Goal: Check status

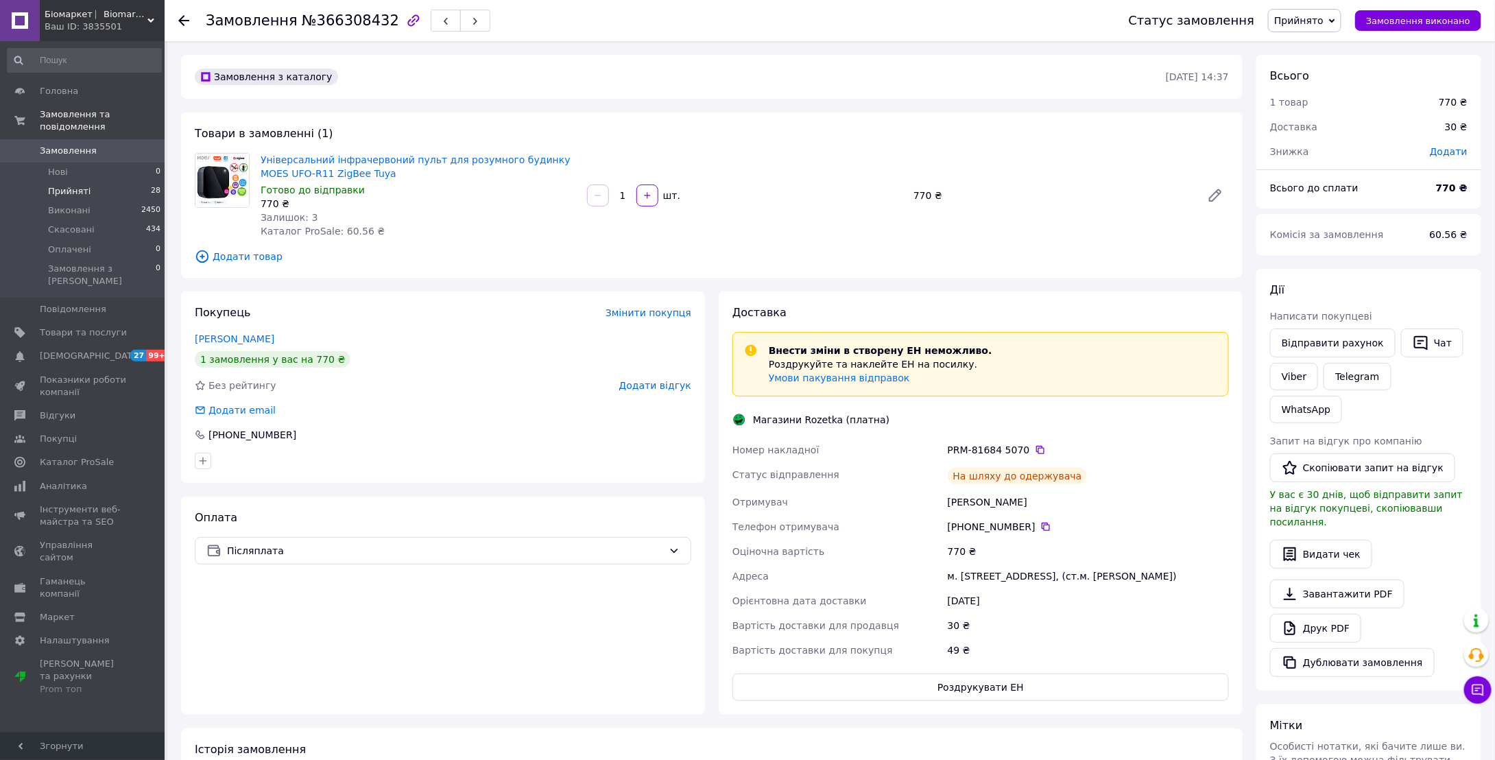
click at [67, 185] on span "Прийняті" at bounding box center [69, 191] width 43 height 12
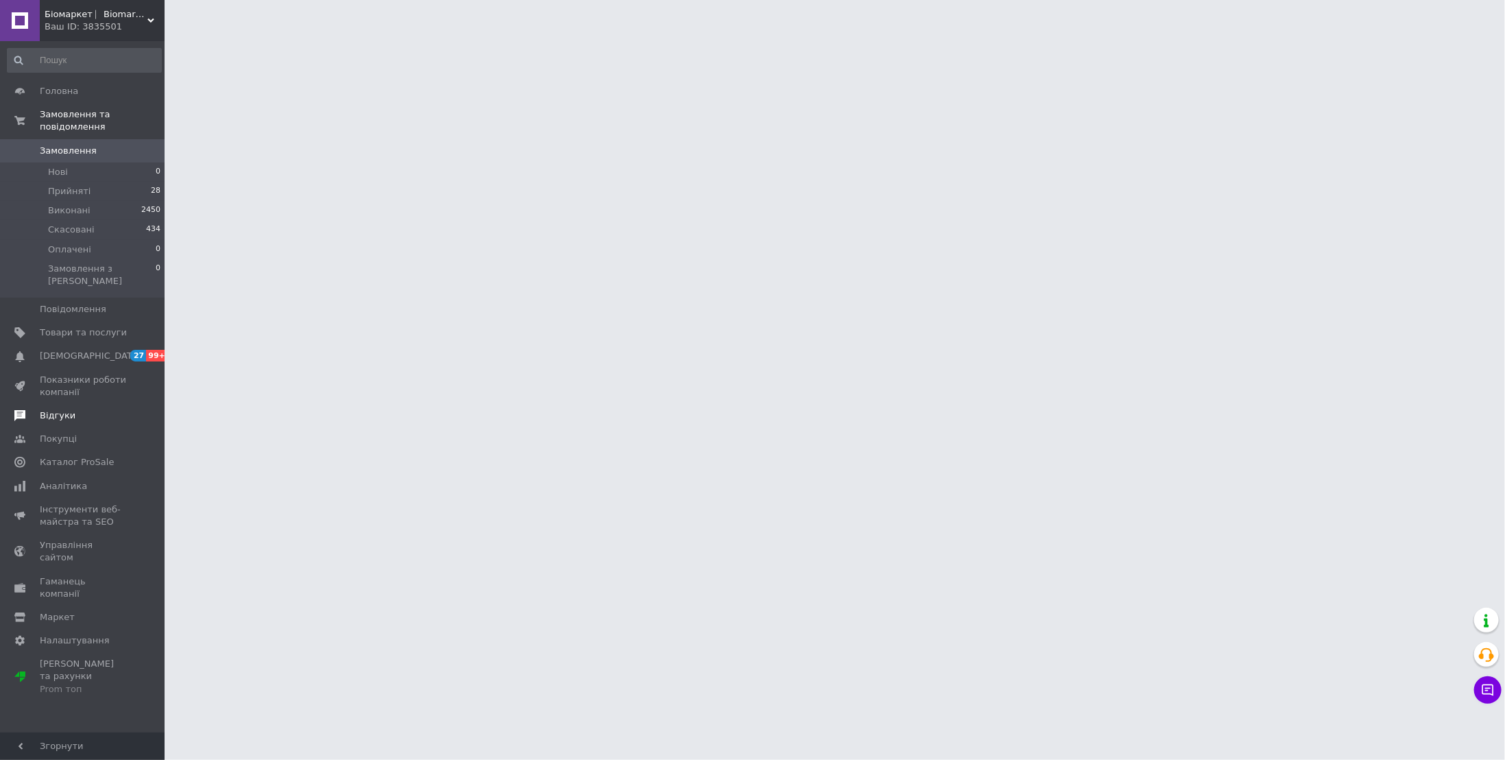
click at [71, 409] on span "Відгуки" at bounding box center [83, 415] width 87 height 12
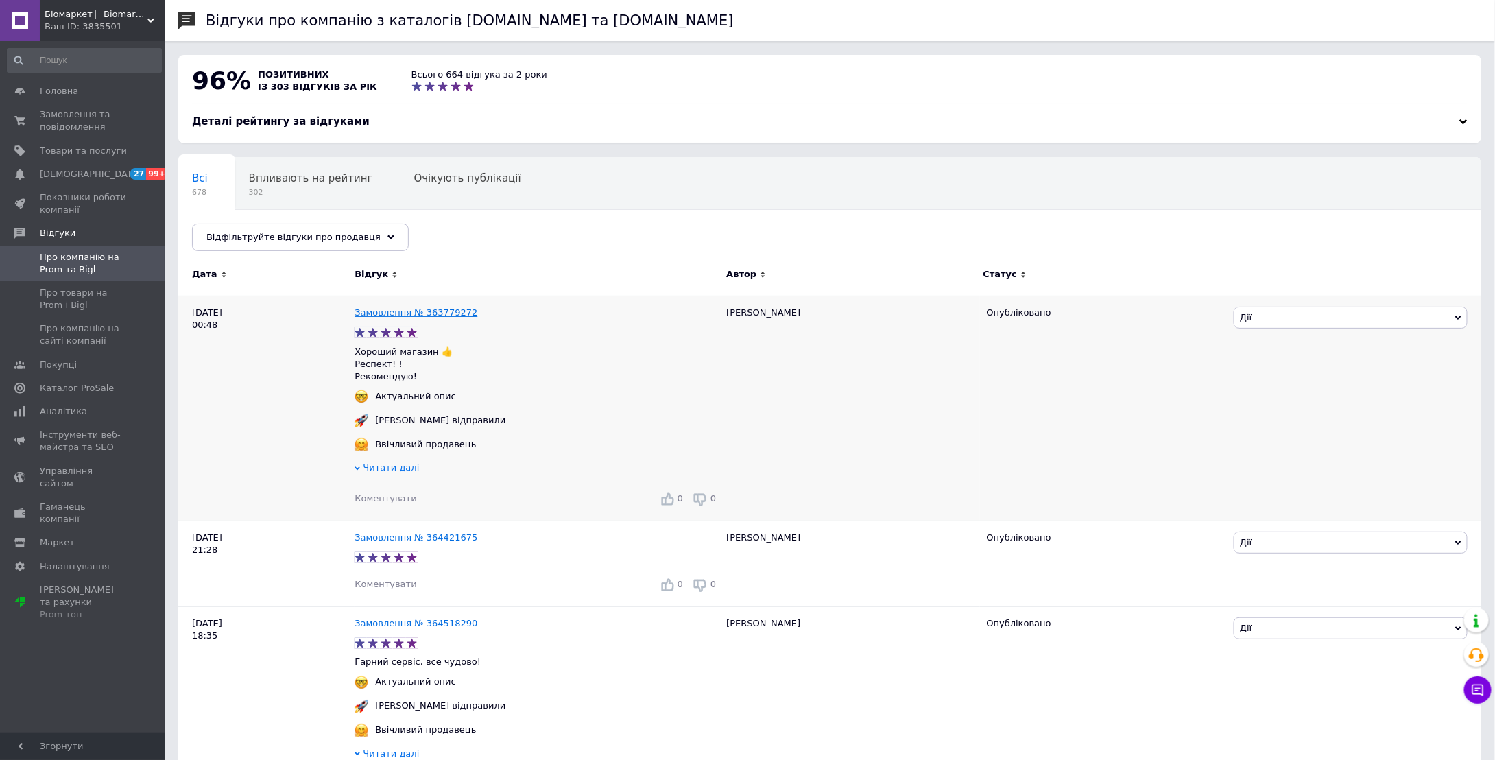
click at [451, 316] on link "Замовлення № 363779272" at bounding box center [416, 312] width 123 height 10
